Goal: Navigation & Orientation: Find specific page/section

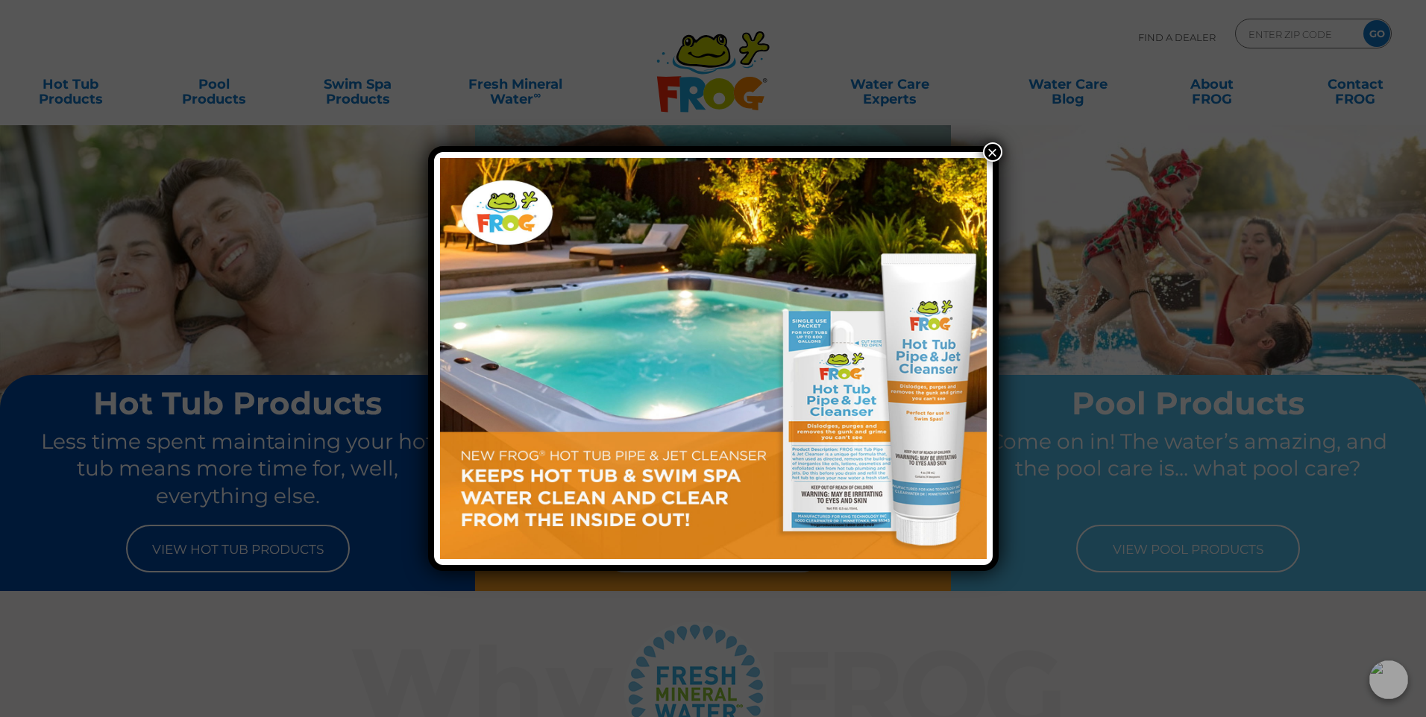
click at [994, 150] on button "×" at bounding box center [992, 151] width 19 height 19
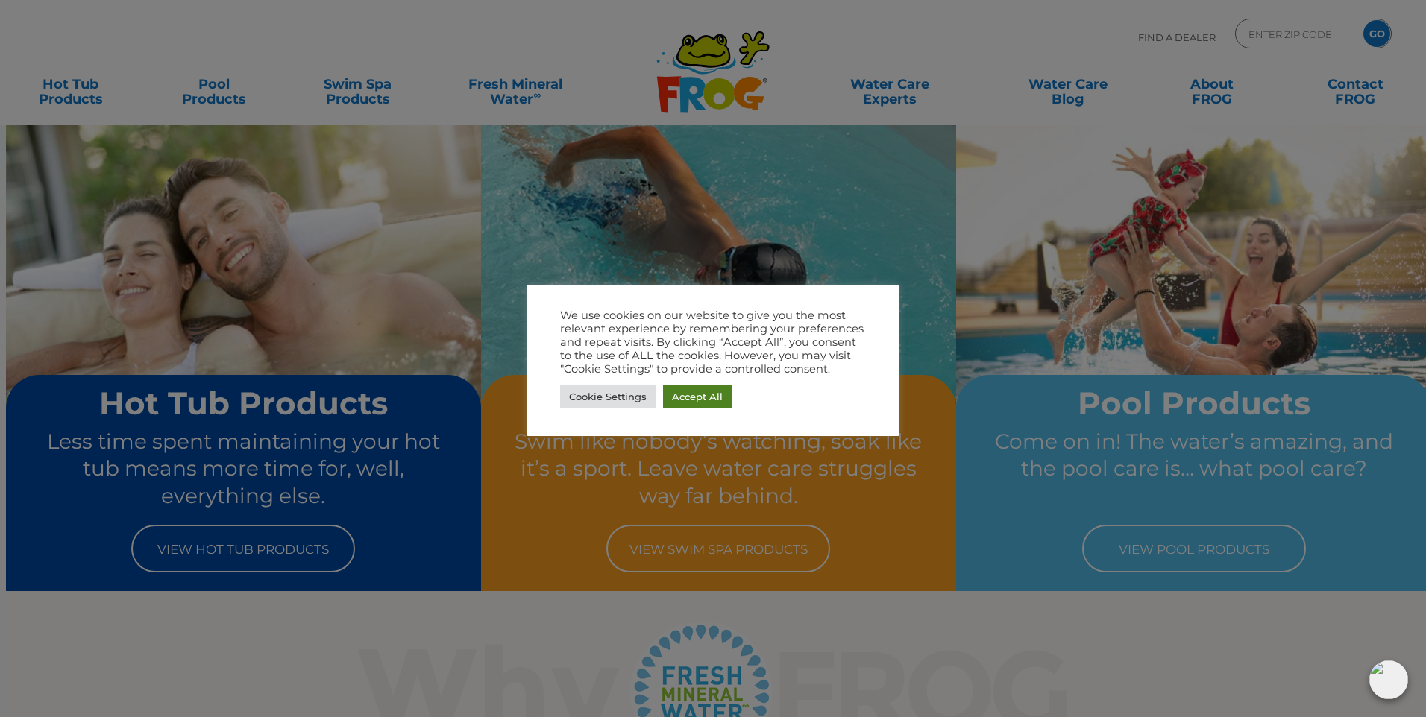
click at [703, 399] on link "Accept All" at bounding box center [697, 397] width 69 height 23
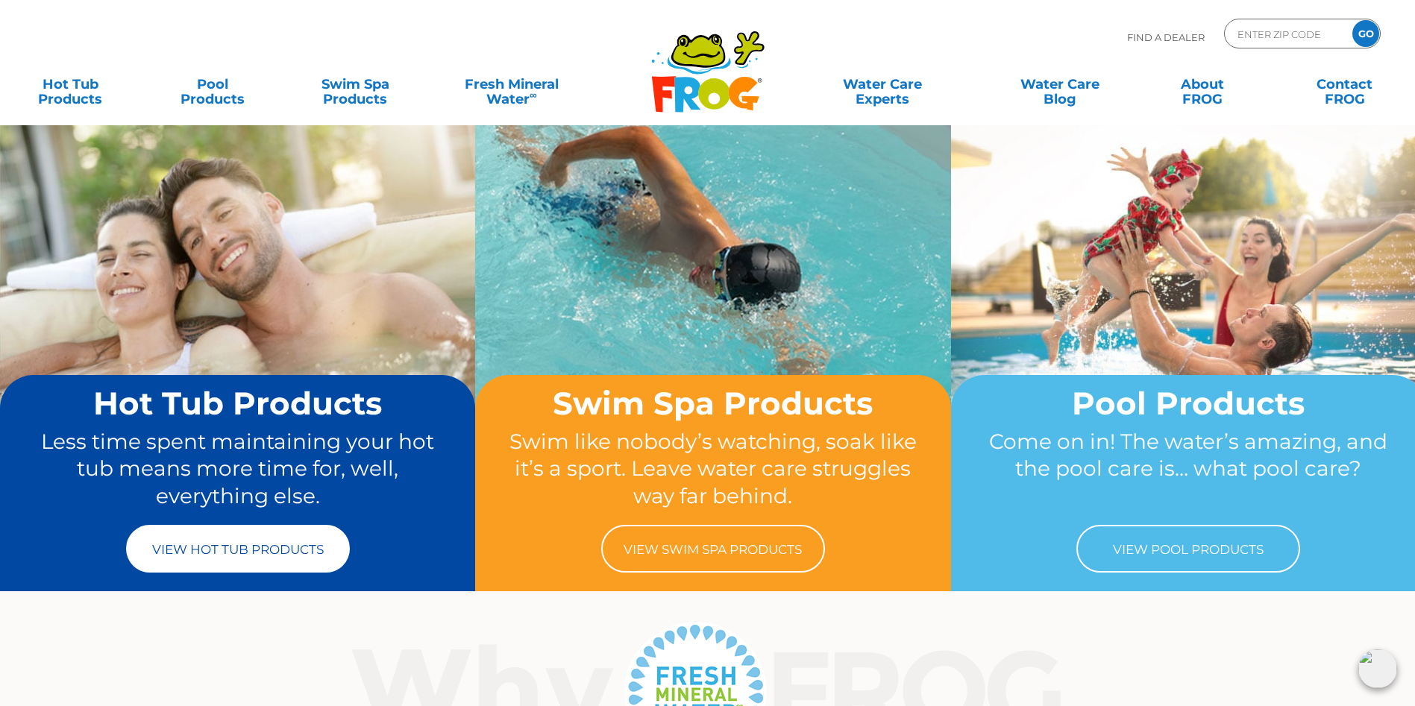
click at [280, 542] on link "View Hot Tub Products" at bounding box center [238, 549] width 224 height 48
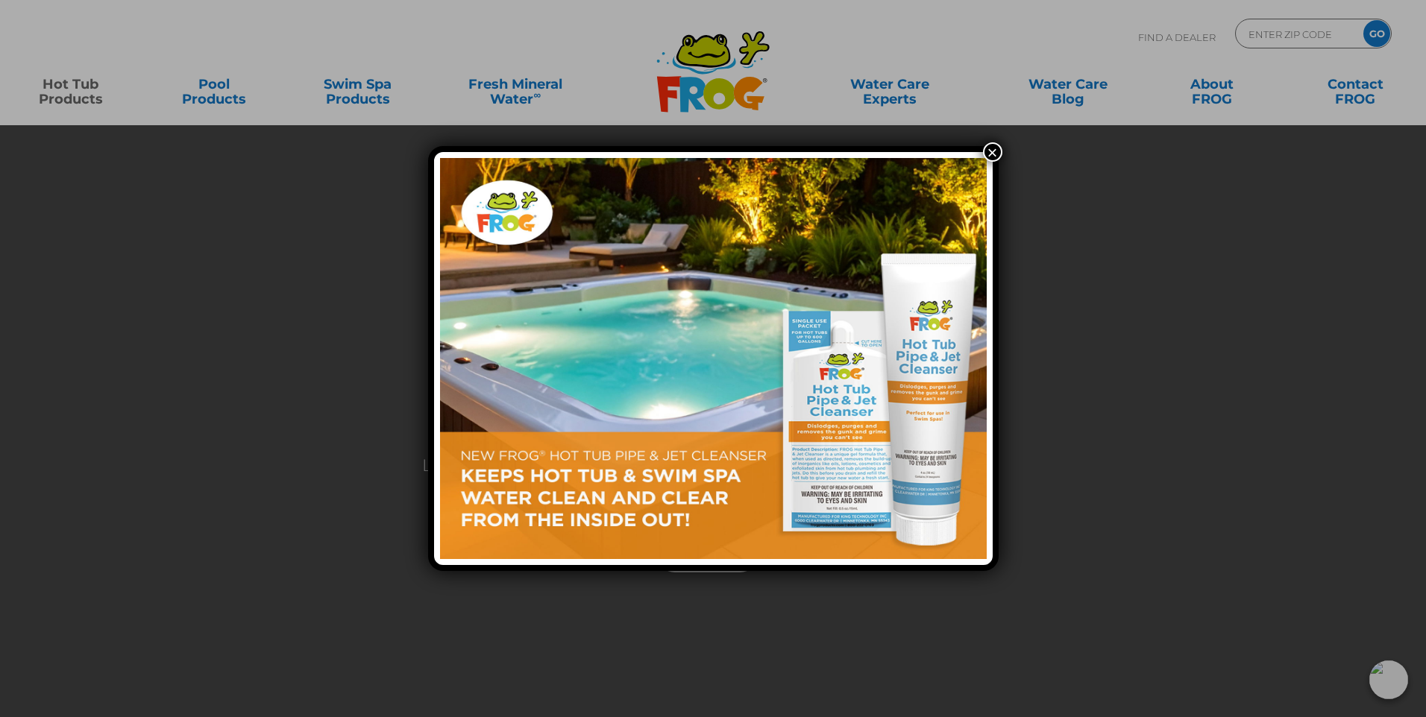
click at [990, 155] on button "×" at bounding box center [992, 151] width 19 height 19
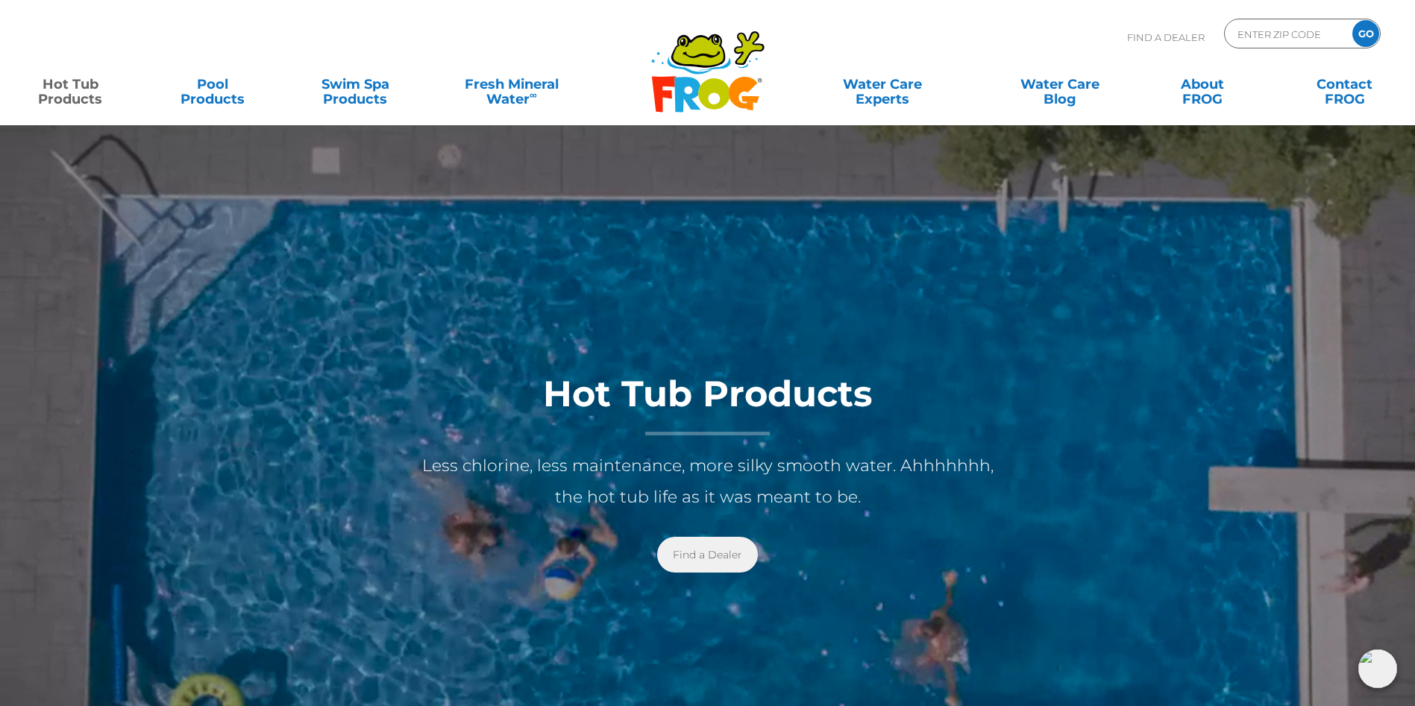
click at [686, 550] on link "Find a Dealer" at bounding box center [707, 555] width 101 height 36
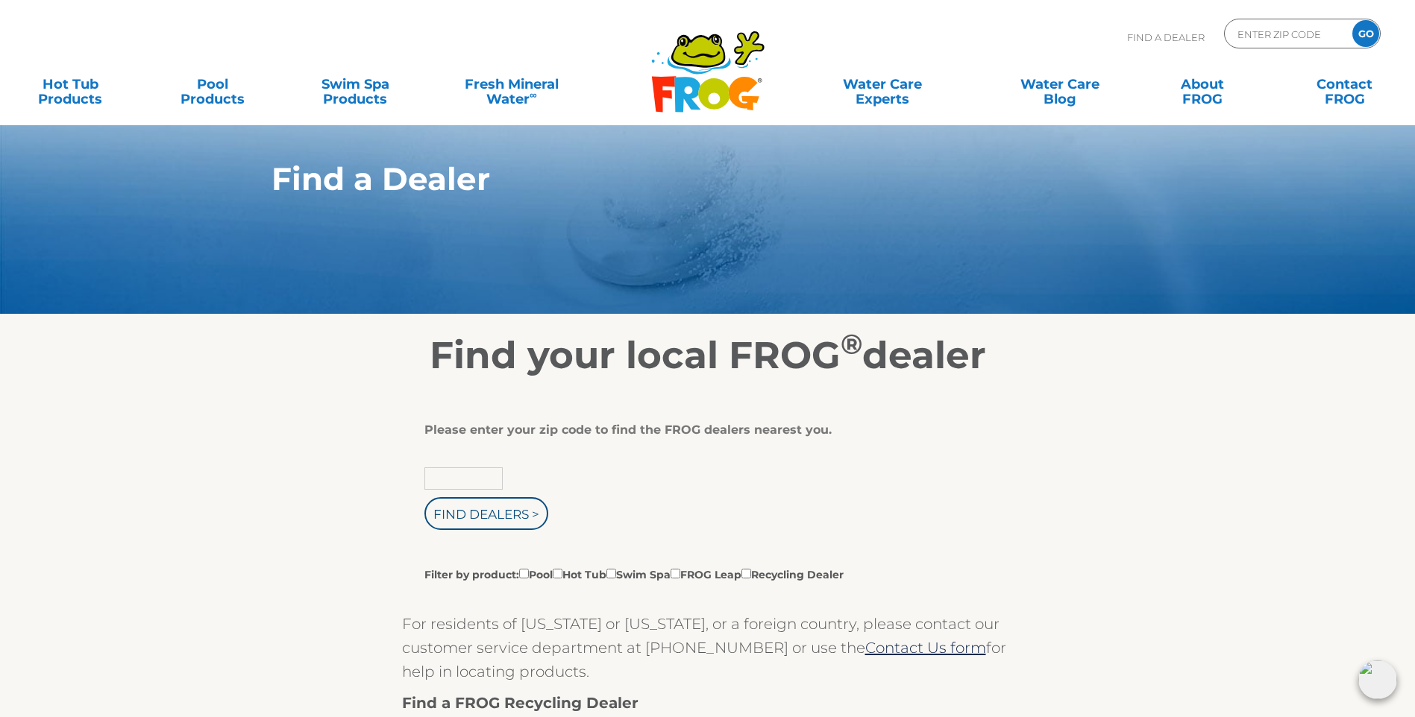
click at [489, 490] on input "text" at bounding box center [463, 479] width 78 height 22
type input "95648"
click at [510, 529] on input "Find Dealers >" at bounding box center [486, 513] width 124 height 33
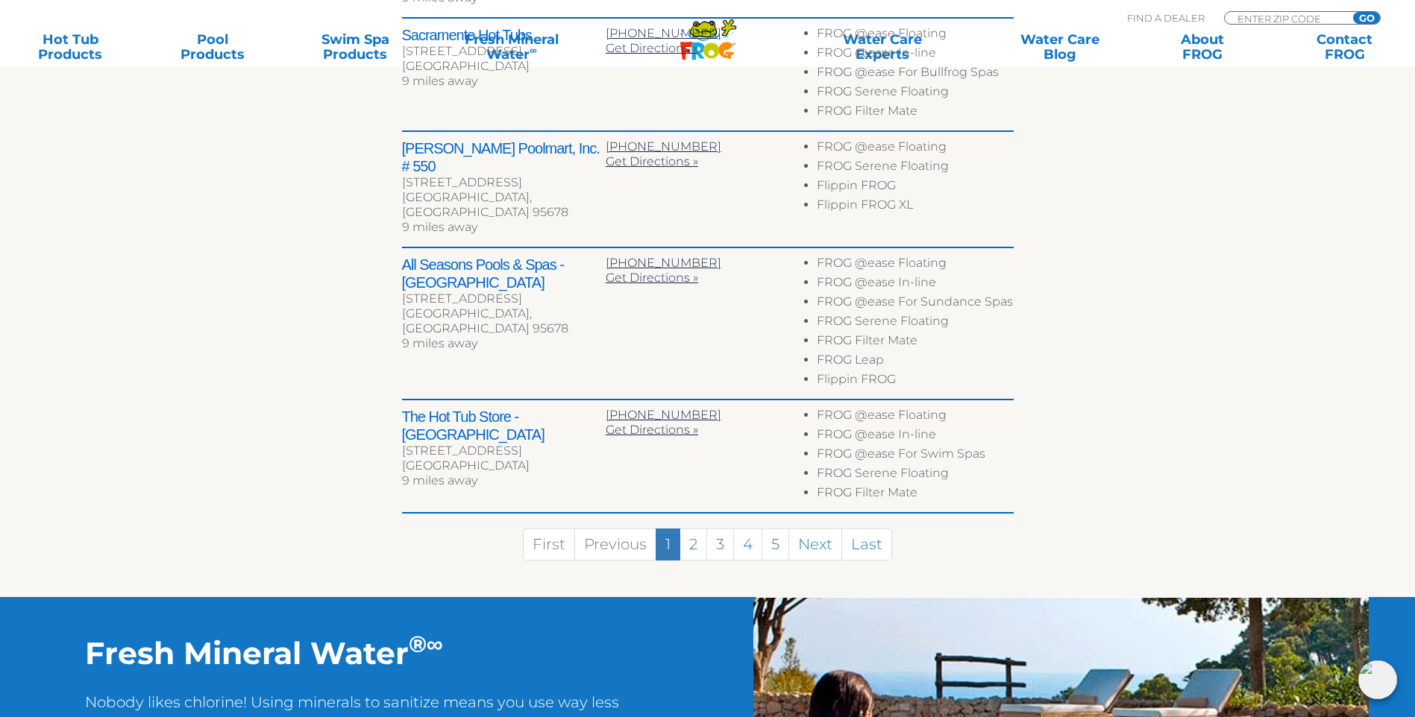
scroll to position [820, 0]
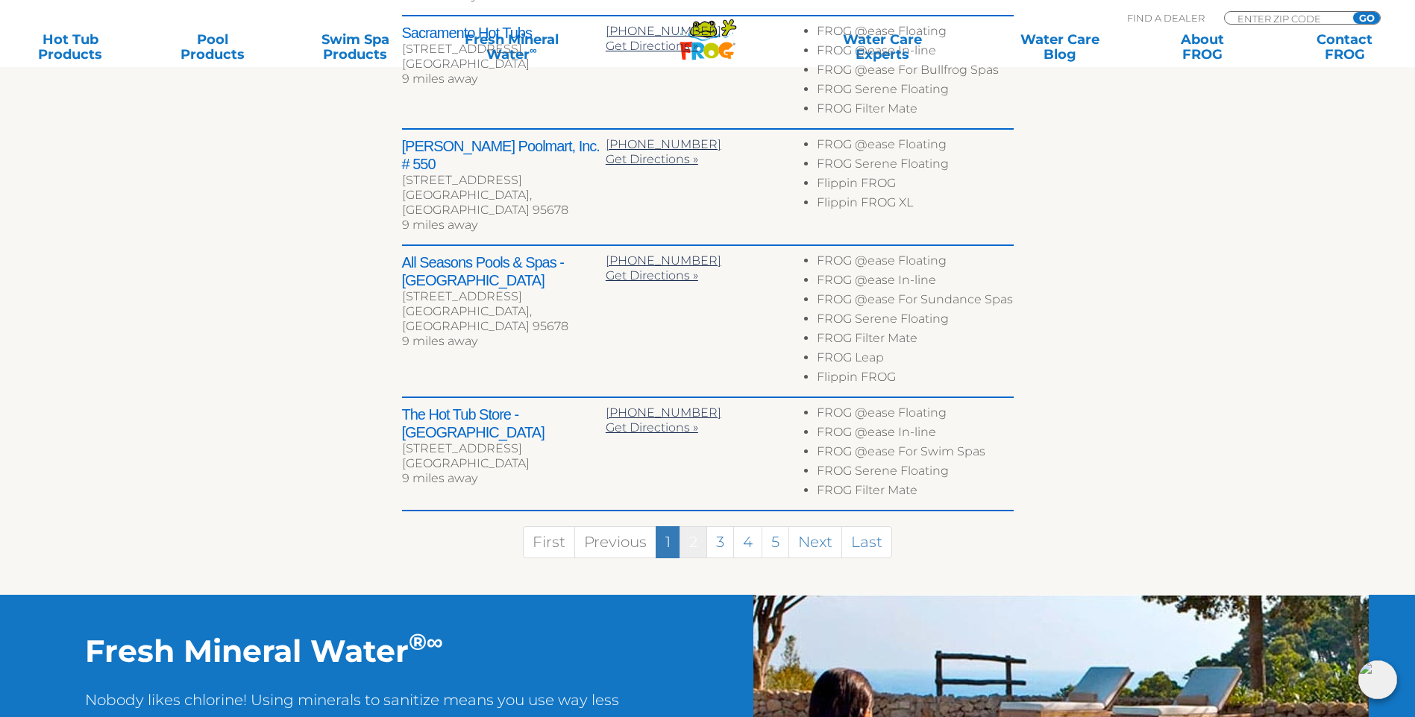
click at [692, 526] on link "2" at bounding box center [693, 542] width 28 height 32
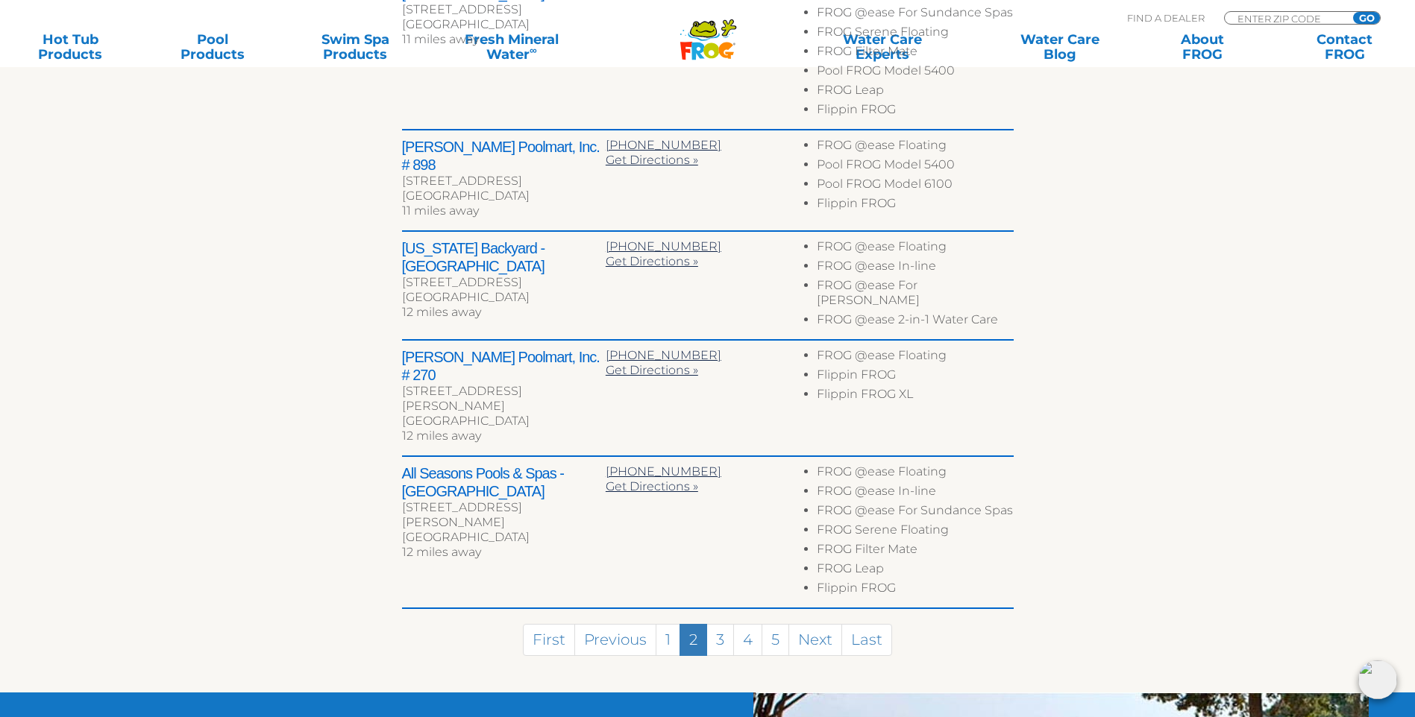
scroll to position [849, 0]
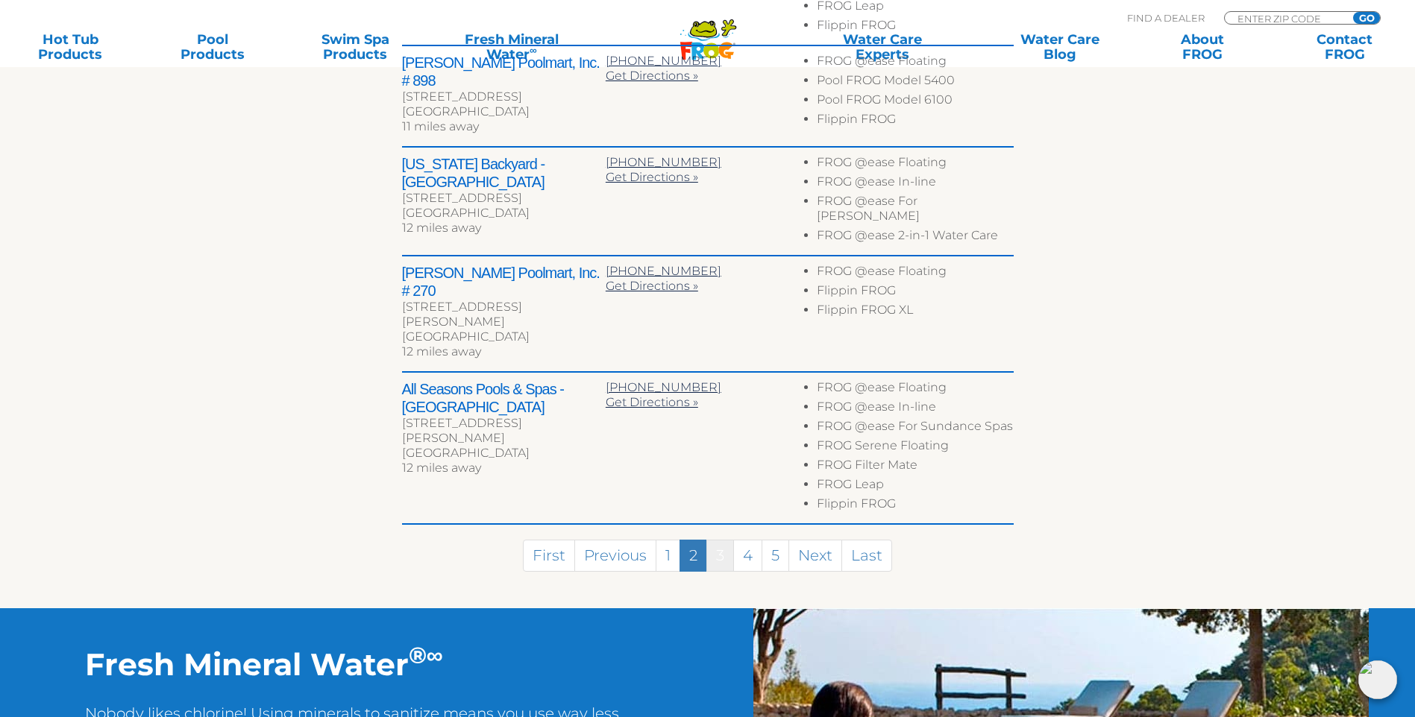
click at [726, 540] on link "3" at bounding box center [720, 556] width 28 height 32
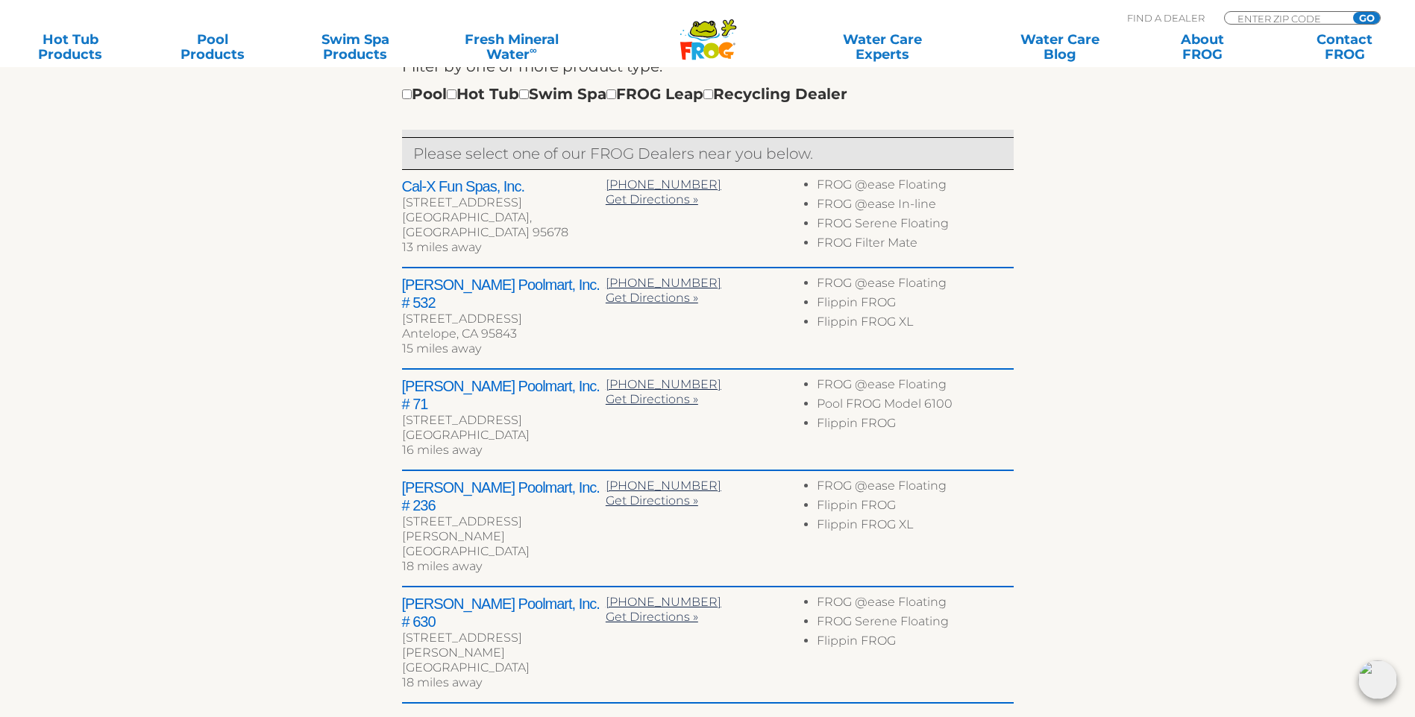
scroll to position [756, 0]
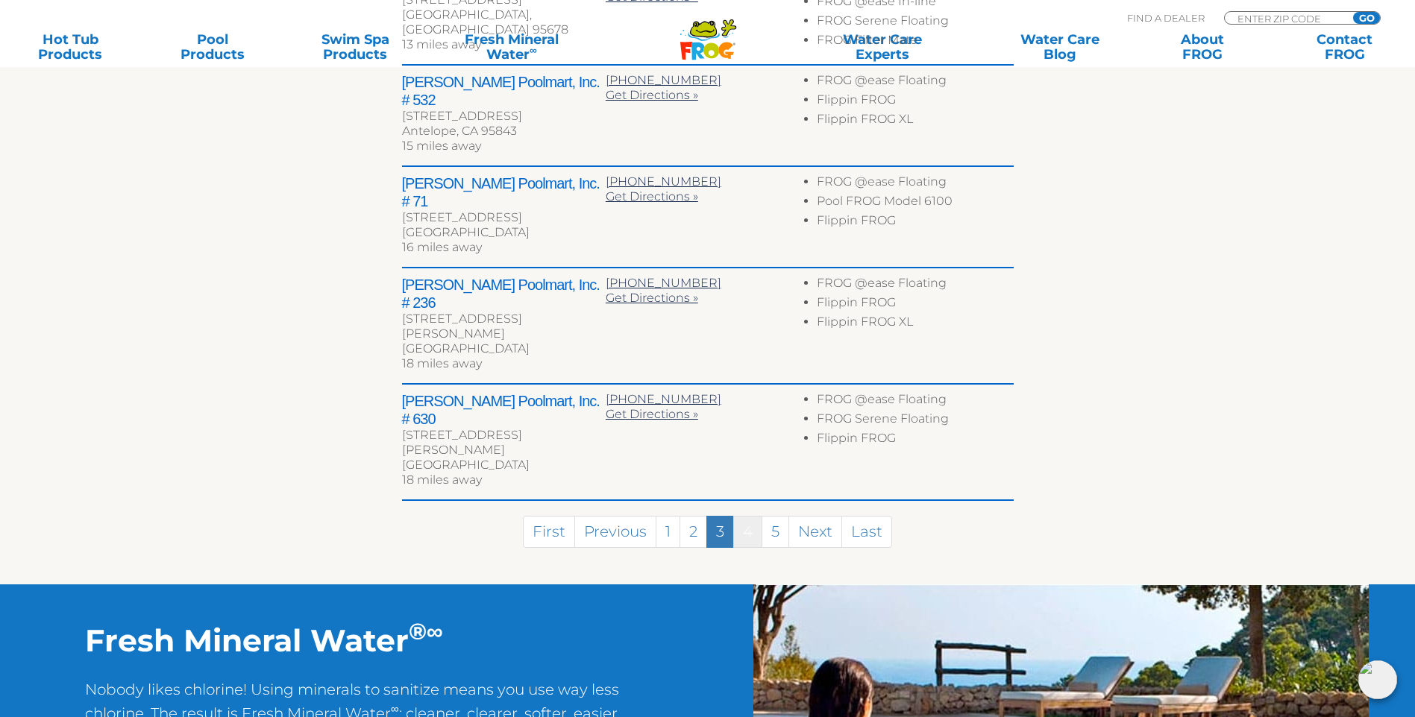
click at [752, 516] on link "4" at bounding box center [747, 532] width 29 height 32
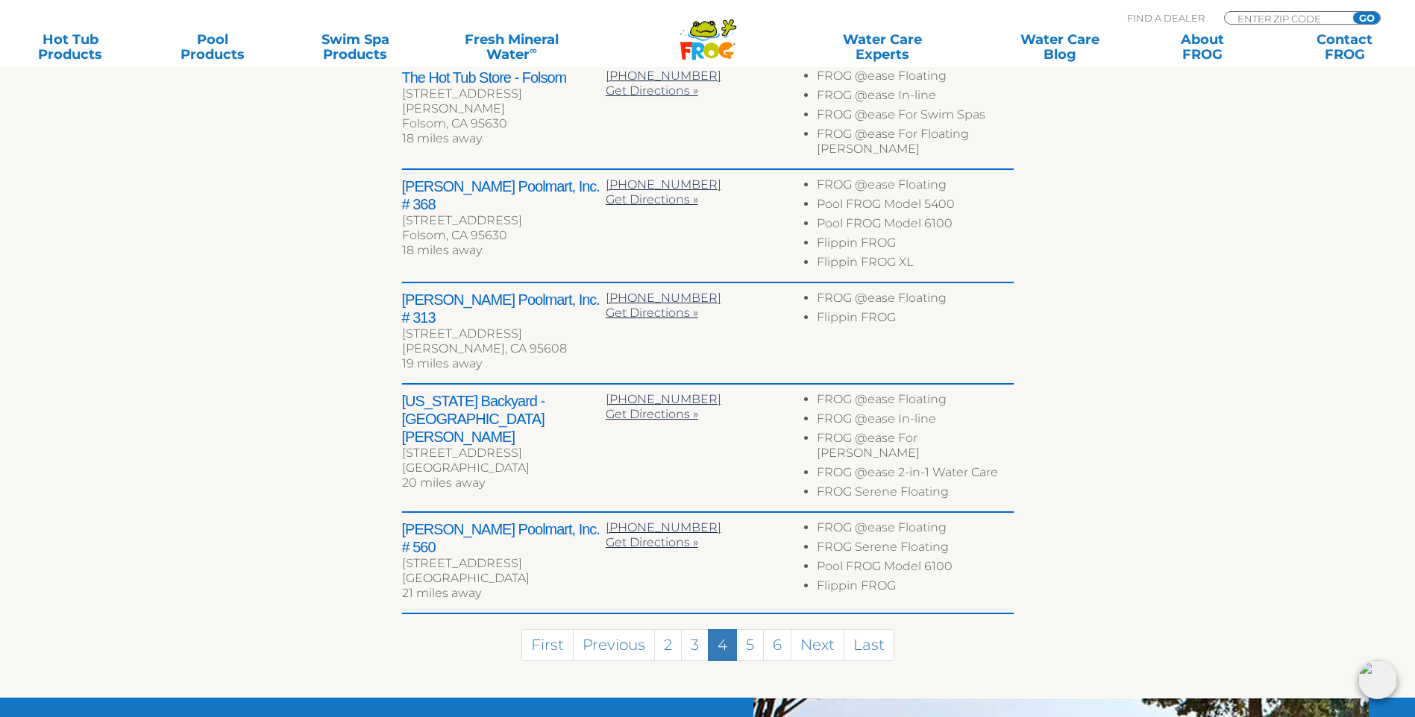
scroll to position [752, 0]
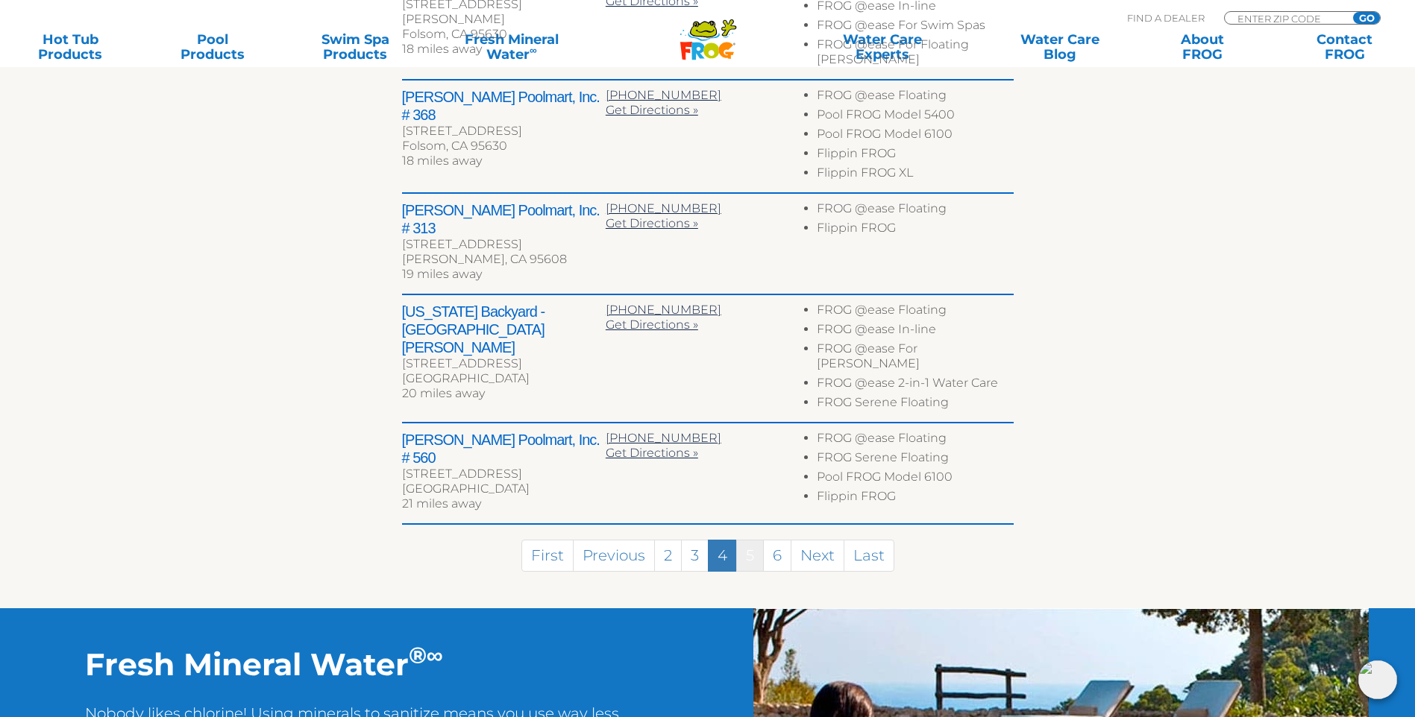
click at [754, 540] on link "5" at bounding box center [750, 556] width 28 height 32
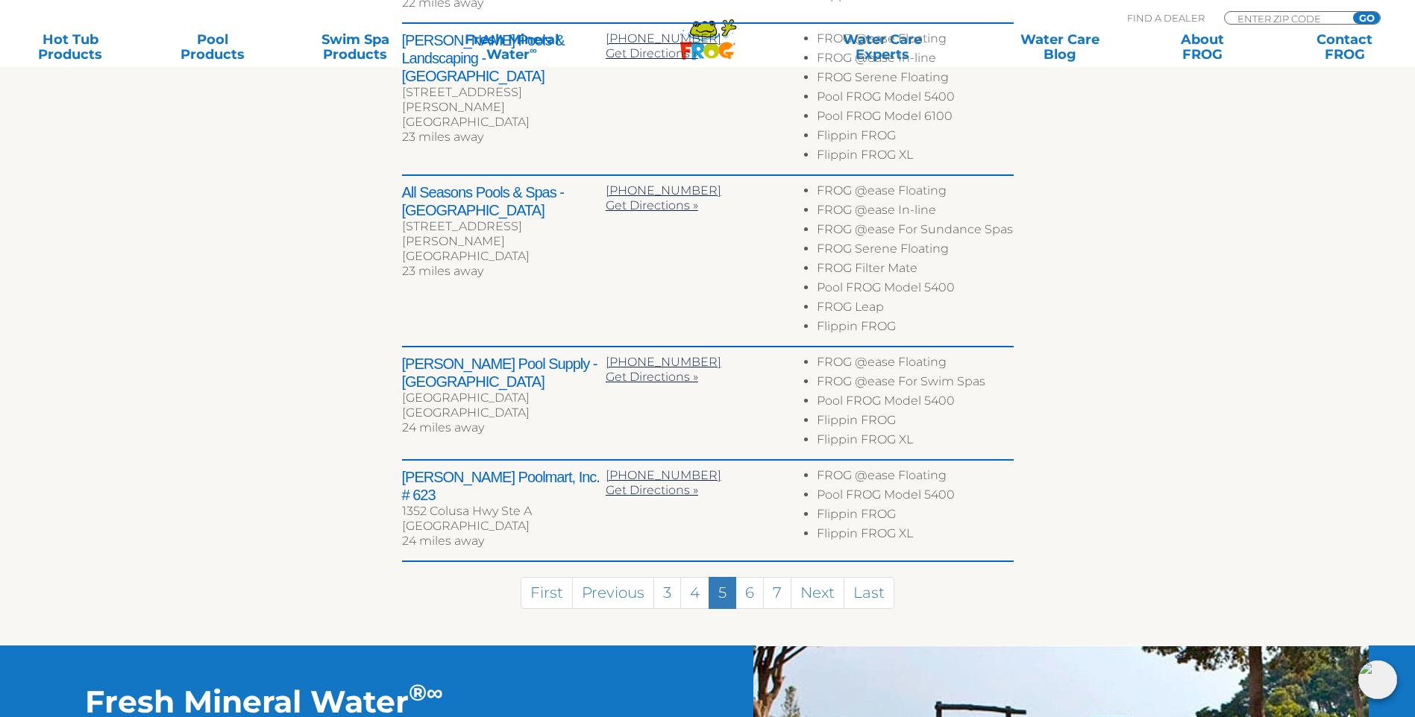
scroll to position [804, 0]
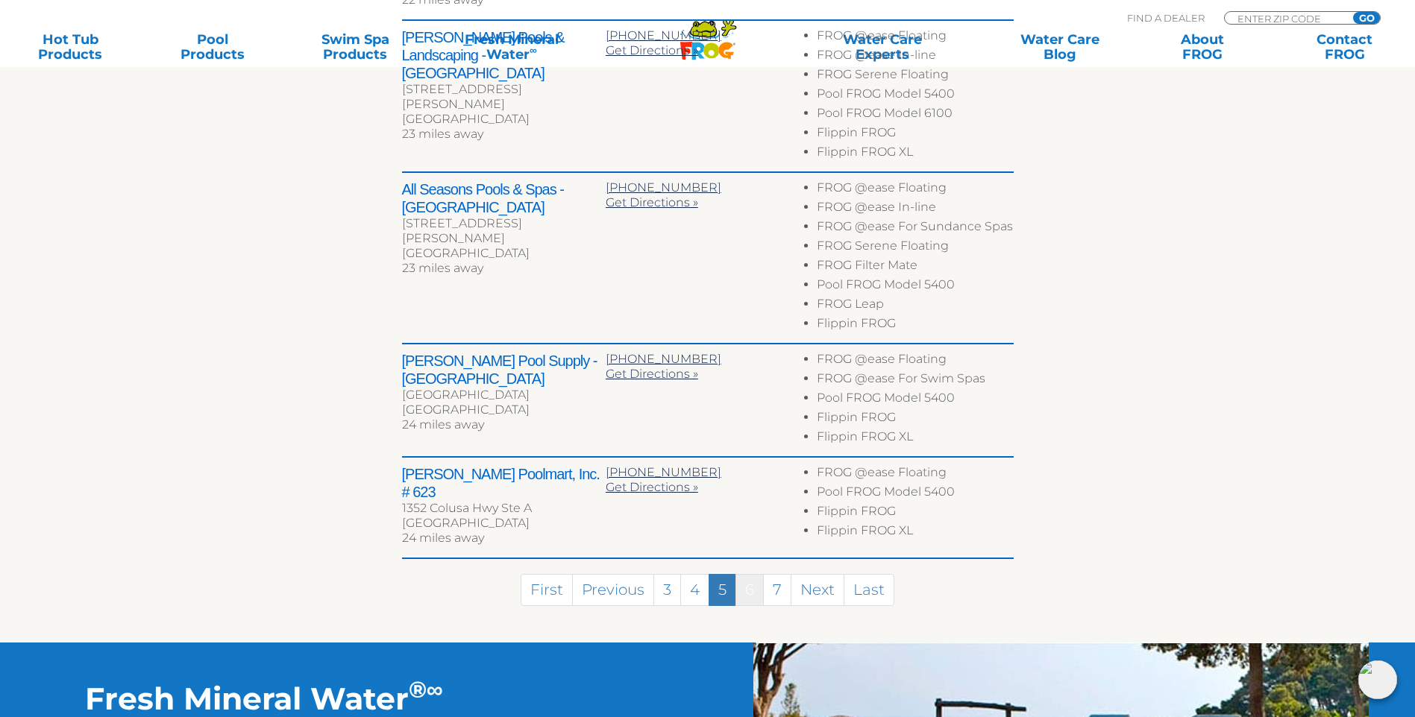
click at [746, 587] on link "6" at bounding box center [749, 590] width 28 height 32
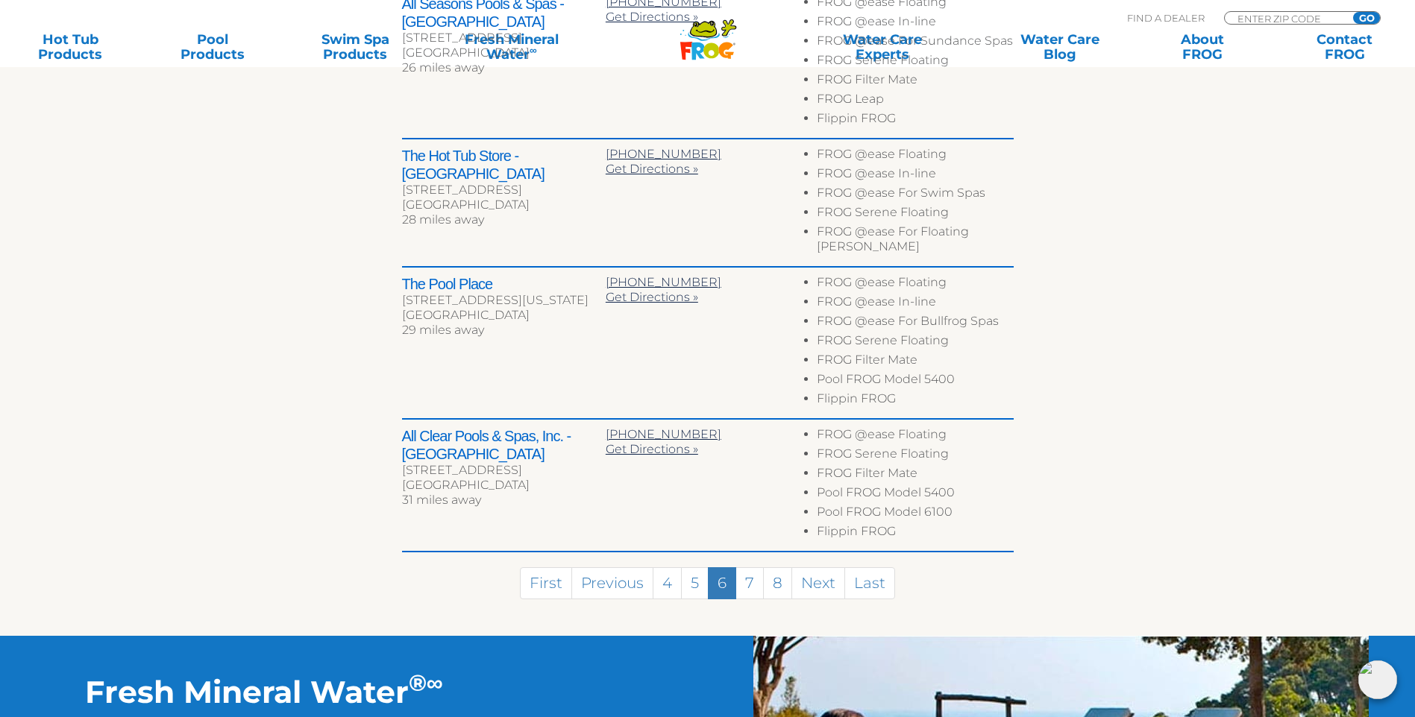
scroll to position [917, 0]
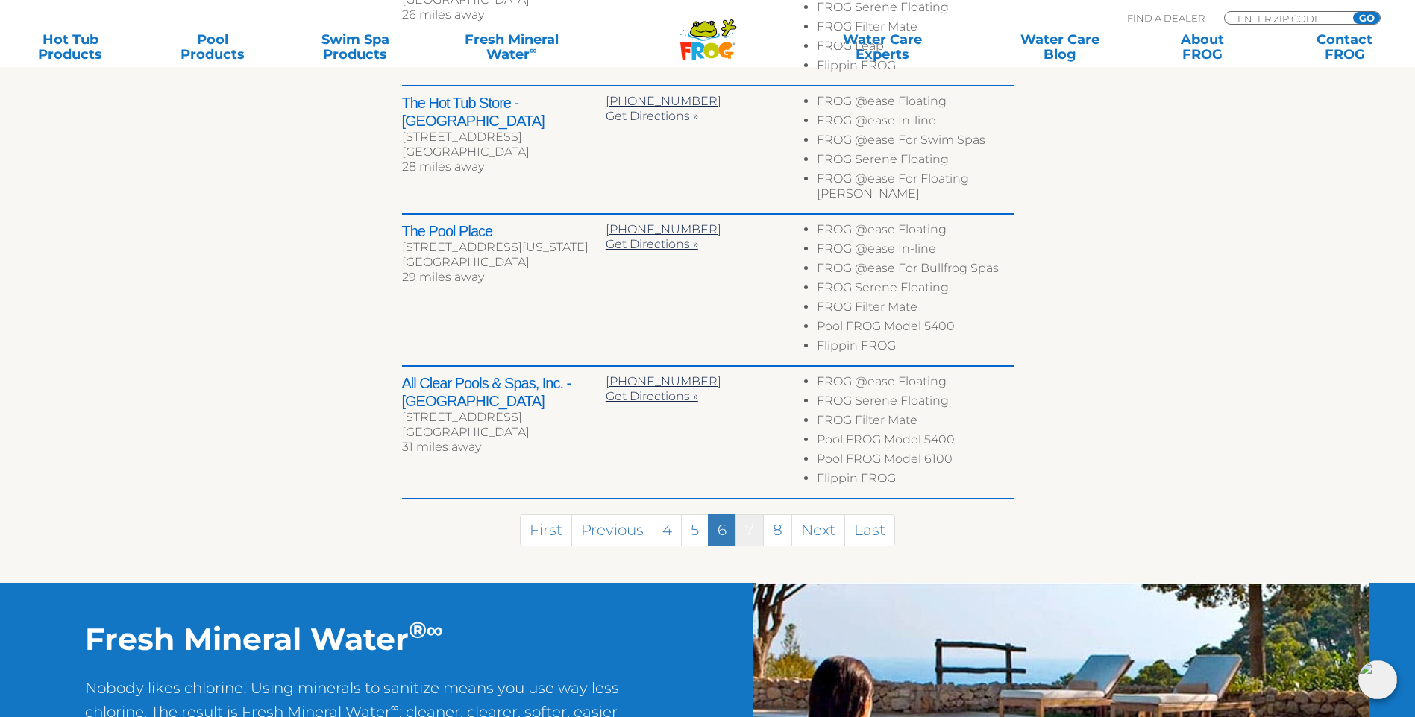
click at [744, 515] on link "7" at bounding box center [749, 531] width 28 height 32
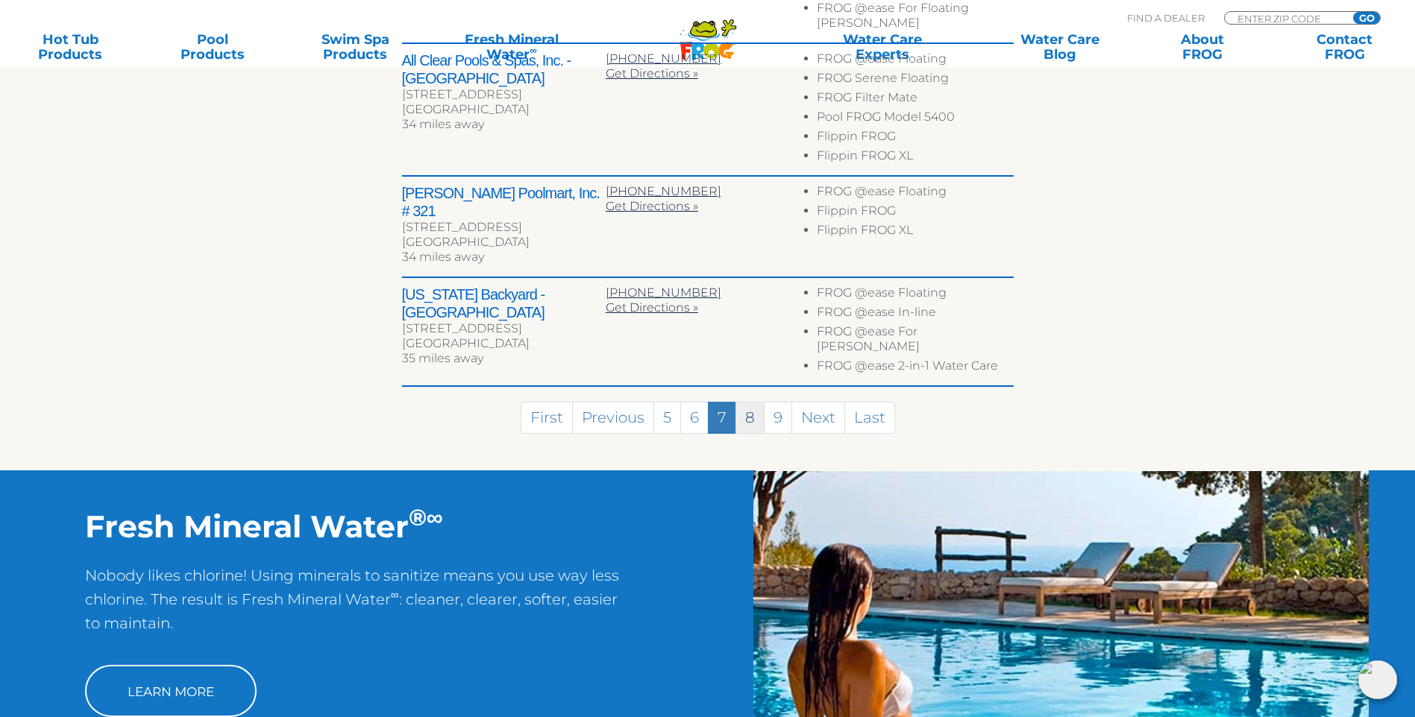
scroll to position [1007, 0]
click at [752, 401] on link "8" at bounding box center [749, 417] width 29 height 32
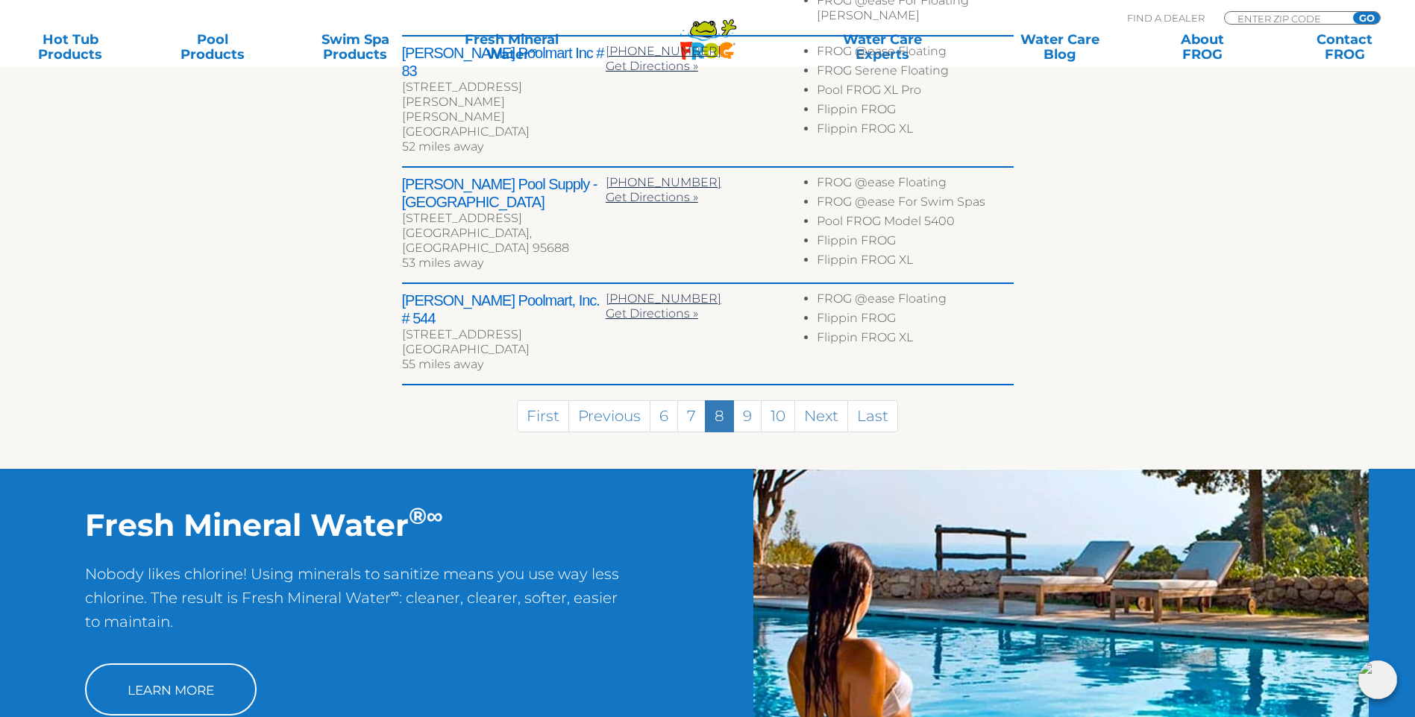
scroll to position [998, 0]
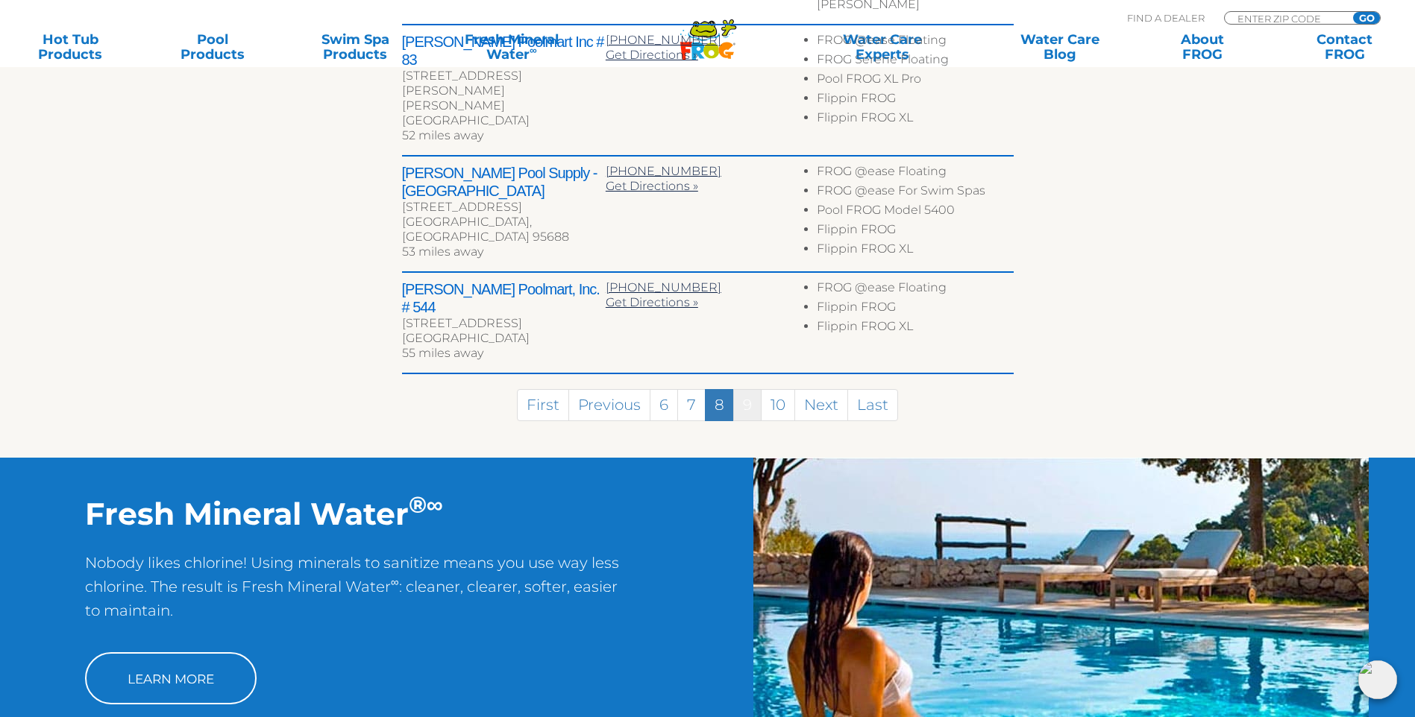
click at [752, 389] on link "9" at bounding box center [747, 405] width 28 height 32
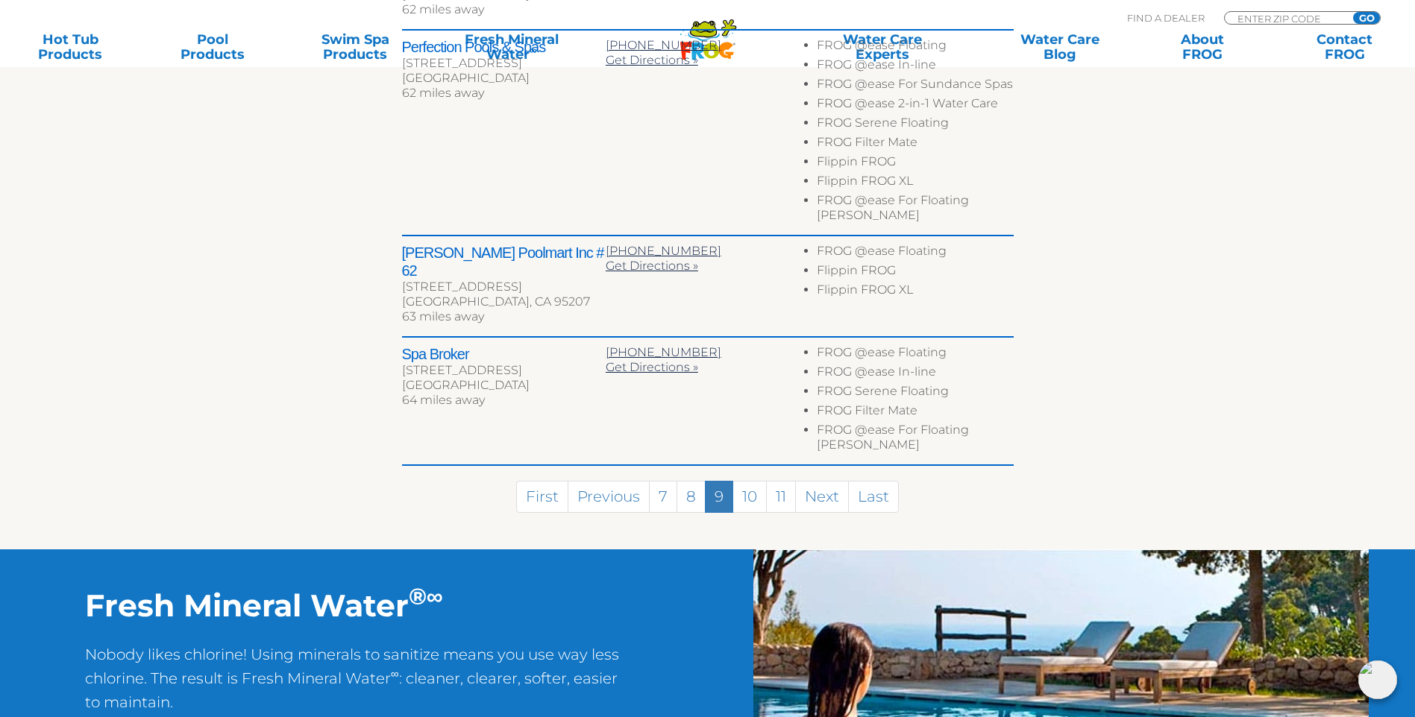
scroll to position [913, 0]
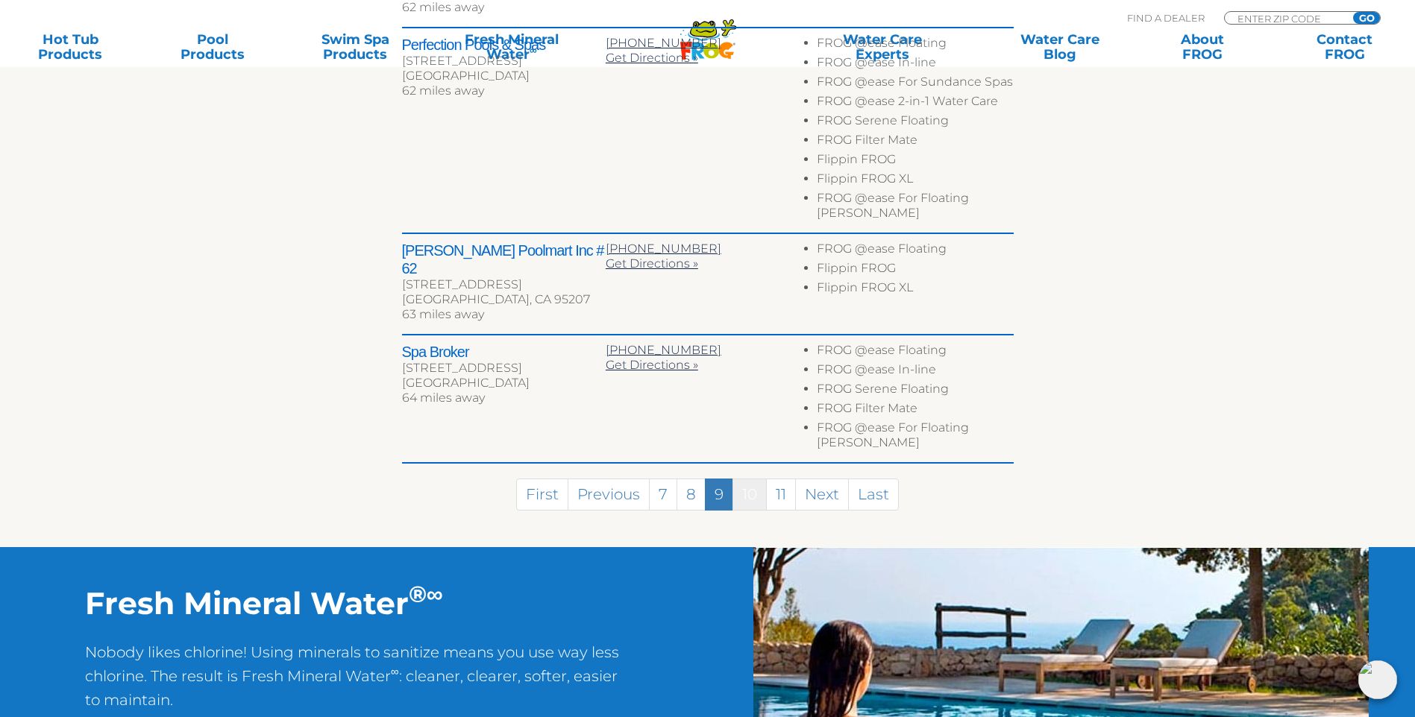
click at [744, 479] on link "10" at bounding box center [749, 495] width 34 height 32
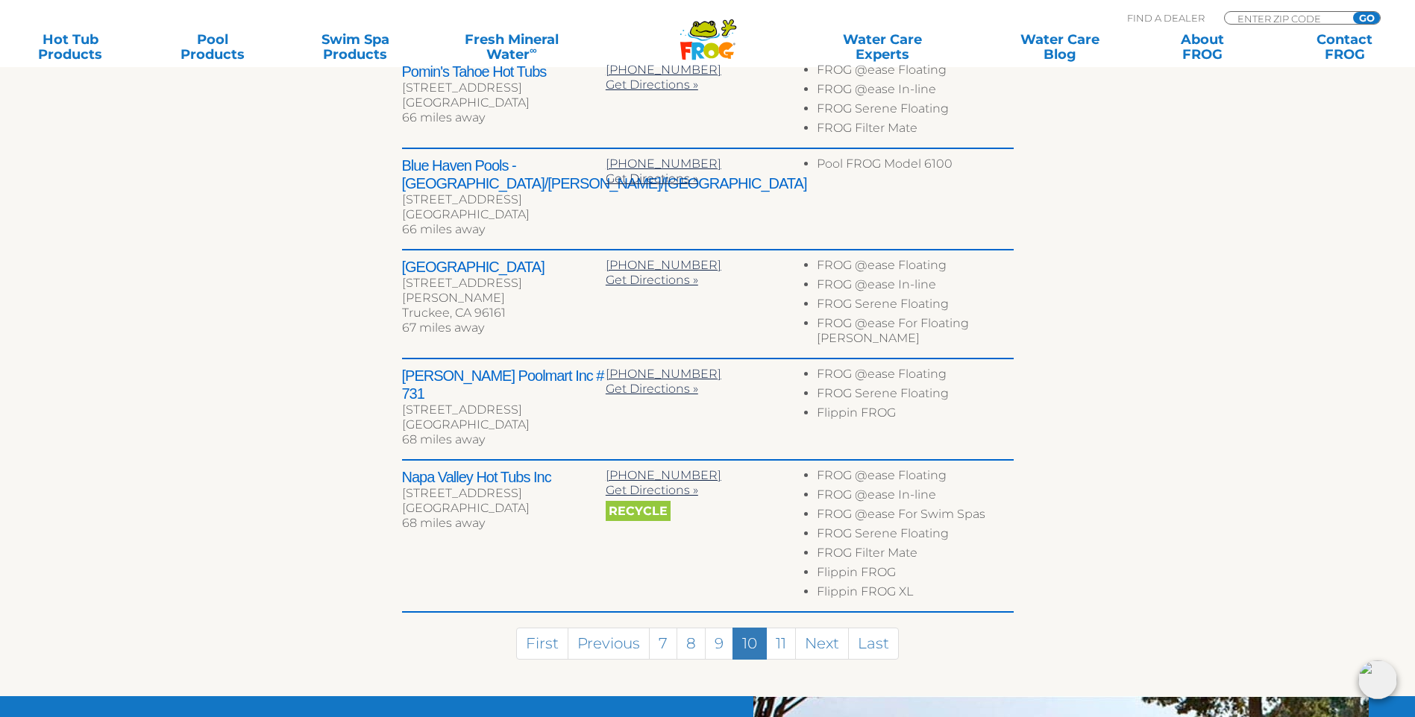
scroll to position [779, 0]
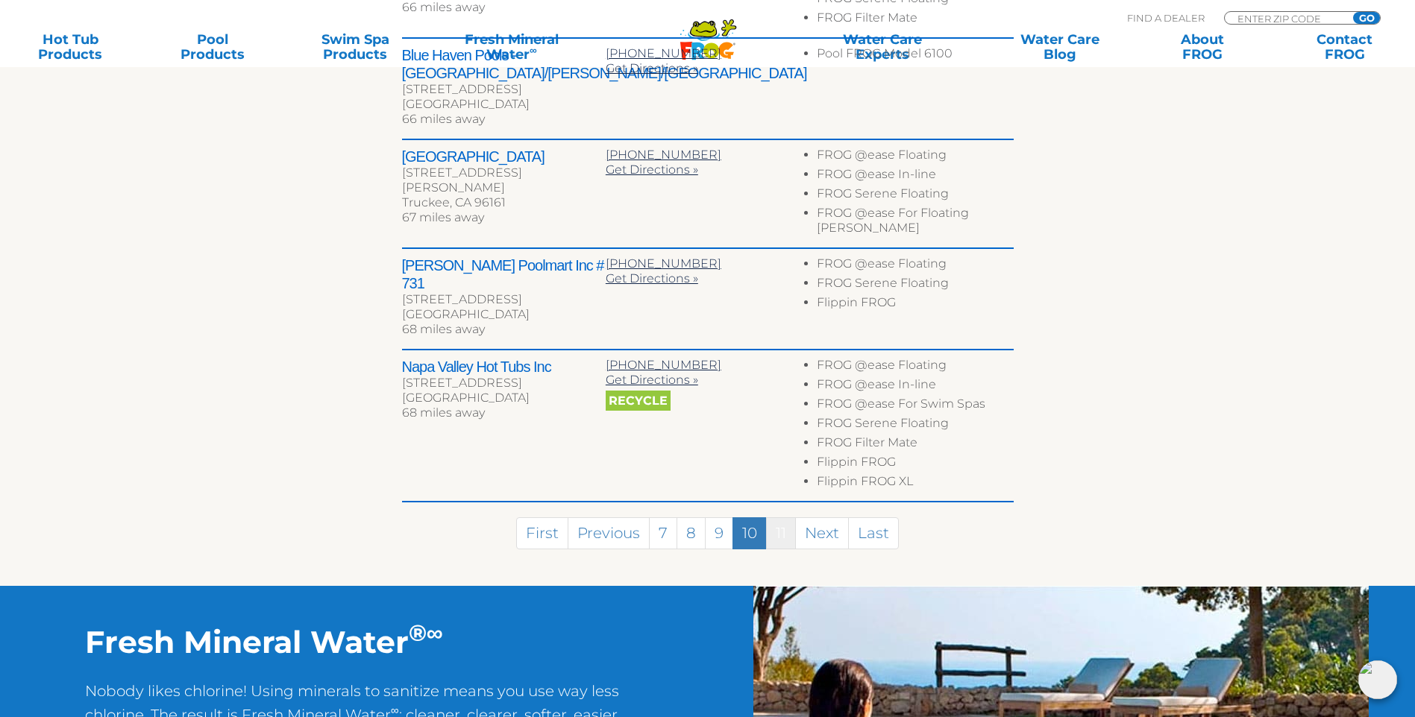
click at [784, 518] on link "11" at bounding box center [781, 534] width 30 height 32
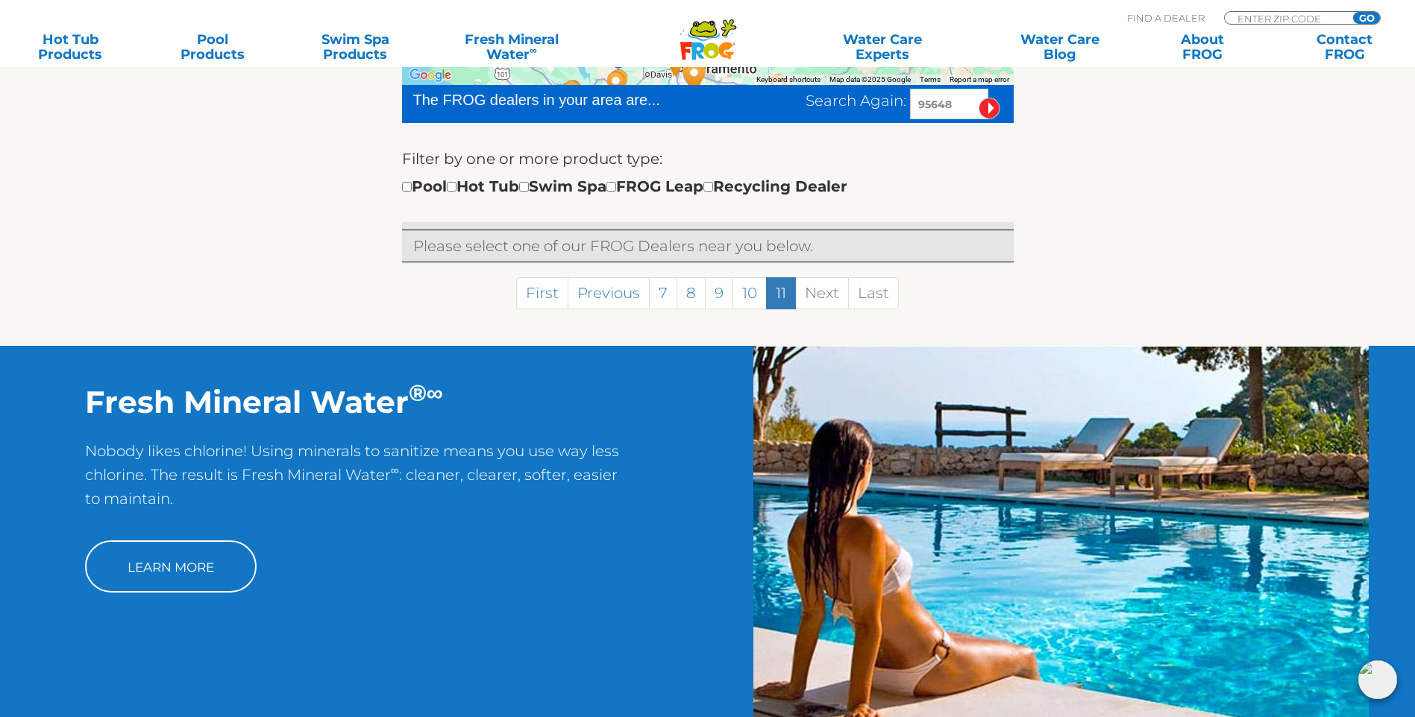
scroll to position [552, 0]
